Goal: Information Seeking & Learning: Learn about a topic

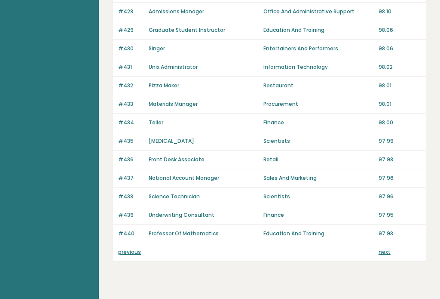
scroll to position [608, 0]
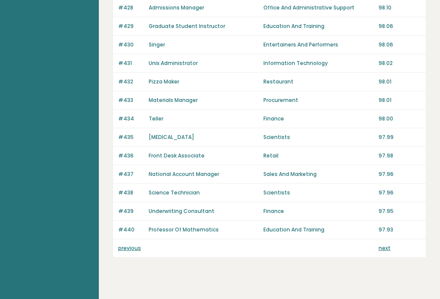
click at [385, 250] on link "next" at bounding box center [385, 248] width 12 height 7
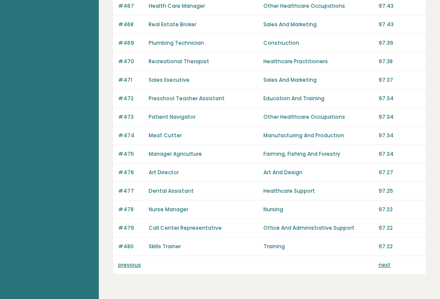
scroll to position [608, 0]
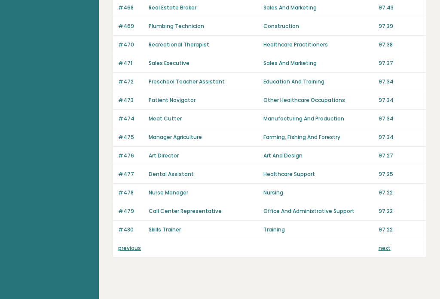
click at [385, 250] on link "next" at bounding box center [385, 248] width 12 height 7
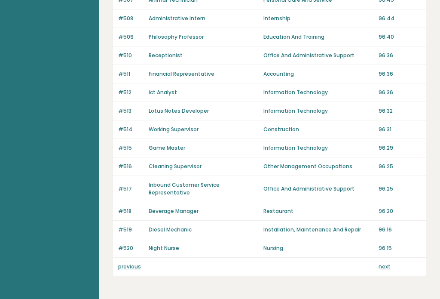
scroll to position [608, 0]
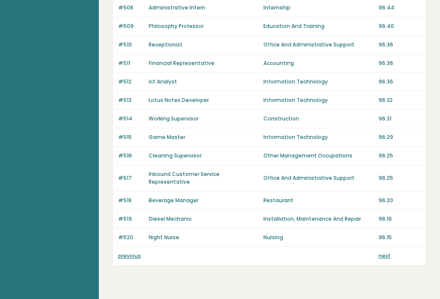
click at [127, 252] on link "previous" at bounding box center [129, 255] width 23 height 7
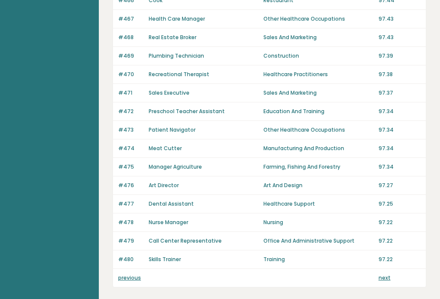
scroll to position [608, 0]
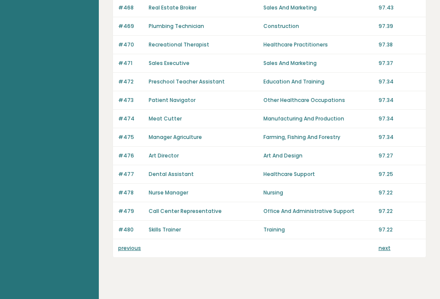
click at [118, 251] on link "previous" at bounding box center [129, 248] width 23 height 7
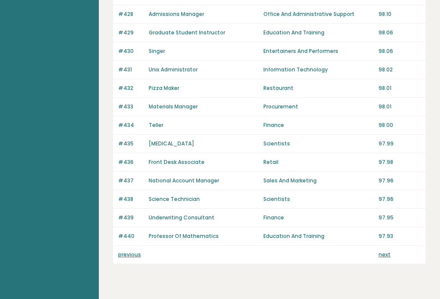
scroll to position [608, 0]
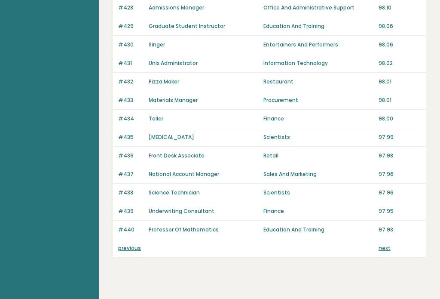
click at [124, 251] on link "previous" at bounding box center [129, 248] width 23 height 7
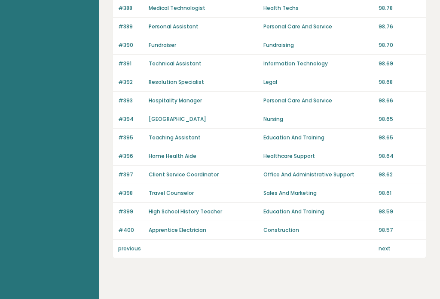
scroll to position [608, 0]
click at [122, 251] on link "previous" at bounding box center [129, 248] width 23 height 7
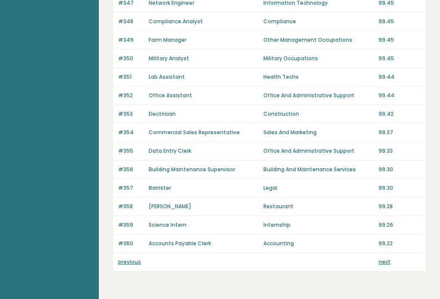
scroll to position [608, 0]
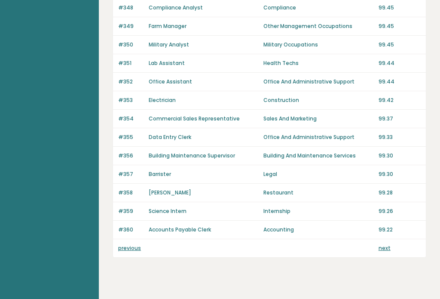
click at [128, 251] on link "previous" at bounding box center [129, 248] width 23 height 7
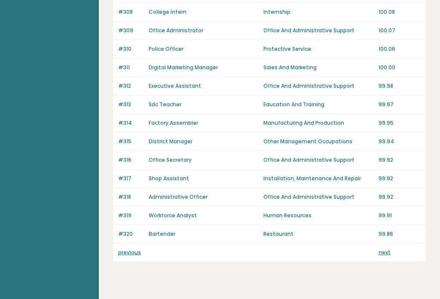
scroll to position [608, 0]
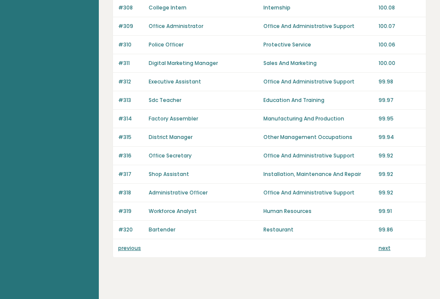
click at [126, 252] on link "previous" at bounding box center [129, 248] width 23 height 7
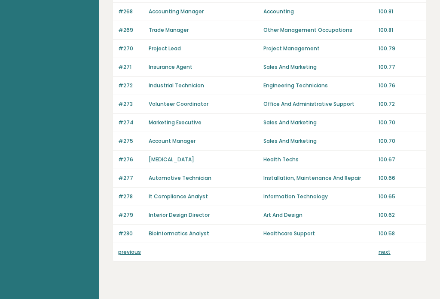
scroll to position [603, 0]
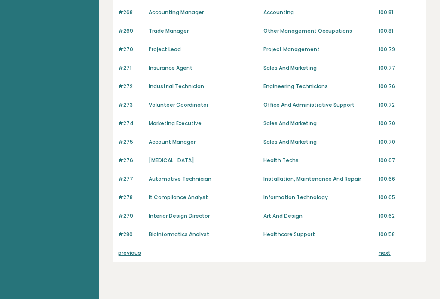
click at [123, 256] on link "previous" at bounding box center [129, 252] width 23 height 7
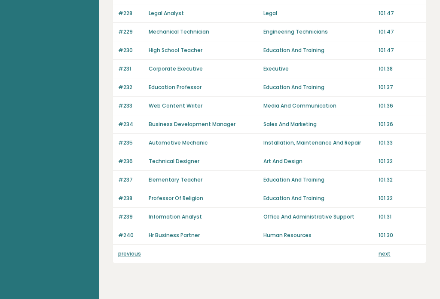
scroll to position [603, 0]
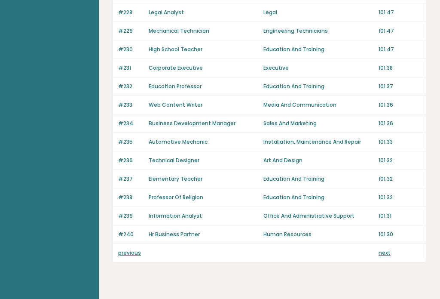
click at [122, 256] on link "previous" at bounding box center [129, 252] width 23 height 7
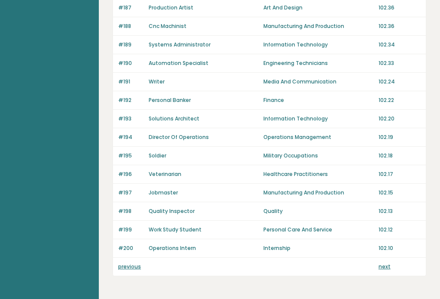
scroll to position [589, 0]
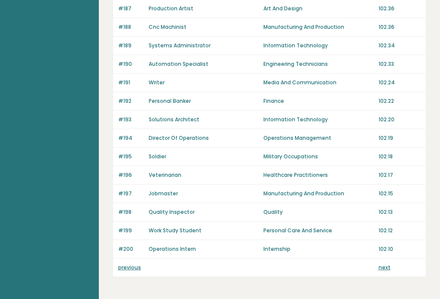
click at [124, 271] on link "previous" at bounding box center [129, 267] width 23 height 7
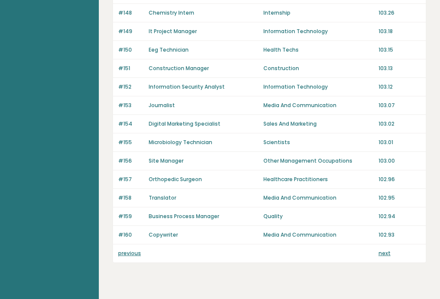
scroll to position [608, 0]
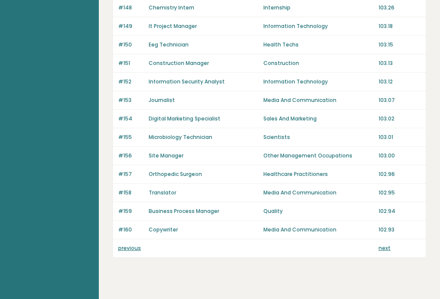
click at [125, 256] on div "previous next" at bounding box center [269, 249] width 313 height 18
click at [121, 252] on link "previous" at bounding box center [129, 248] width 23 height 7
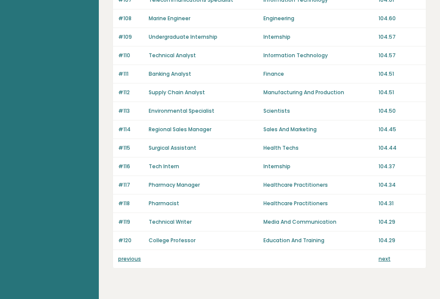
scroll to position [608, 0]
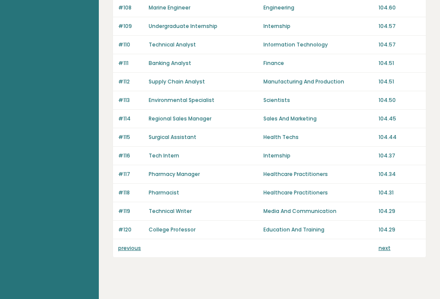
click at [120, 251] on link "previous" at bounding box center [129, 248] width 23 height 7
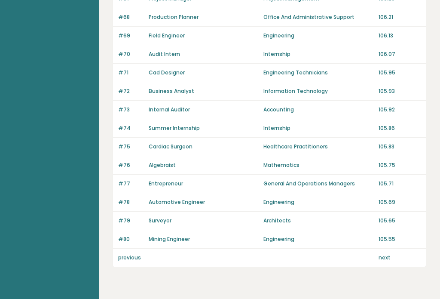
scroll to position [608, 0]
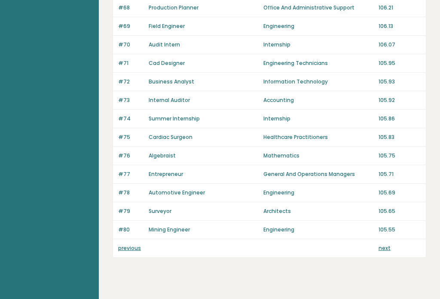
click at [122, 251] on link "previous" at bounding box center [129, 248] width 23 height 7
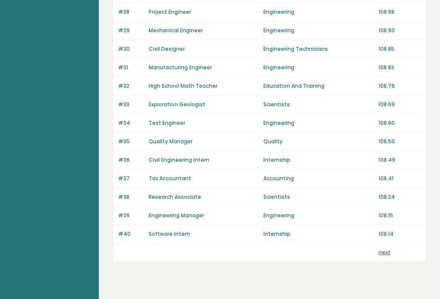
scroll to position [608, 0]
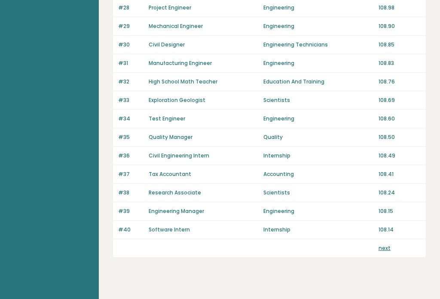
click at [388, 247] on link "next" at bounding box center [385, 248] width 12 height 7
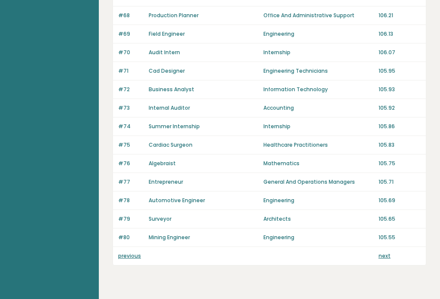
scroll to position [608, 0]
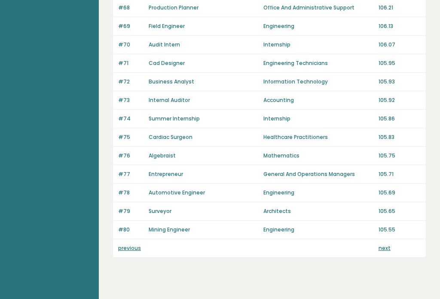
click at [386, 247] on link "next" at bounding box center [385, 248] width 12 height 7
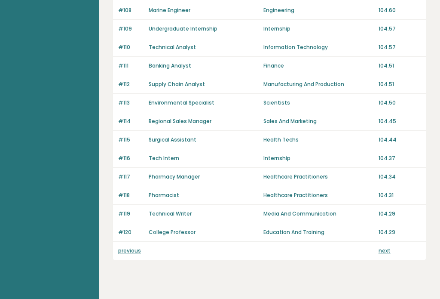
scroll to position [606, 0]
click at [387, 252] on link "next" at bounding box center [385, 250] width 12 height 7
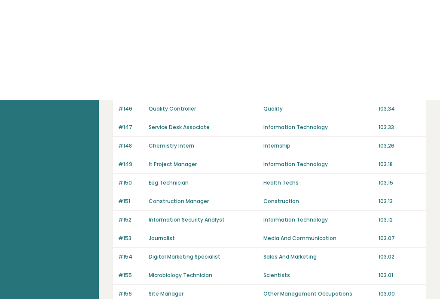
scroll to position [470, 0]
